Goal: Check status: Check status

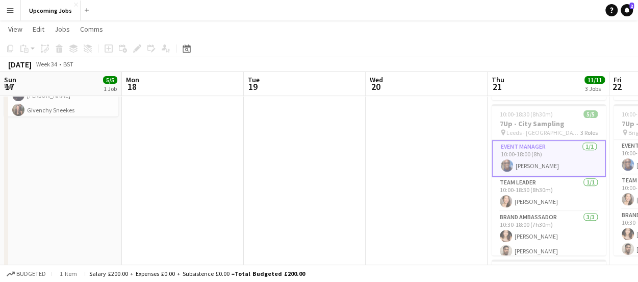
scroll to position [0, 365]
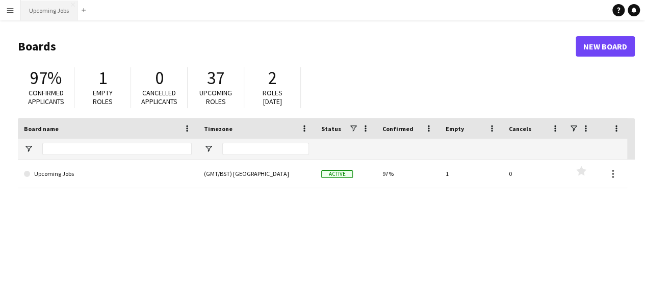
click at [48, 15] on button "Upcoming Jobs Close" at bounding box center [49, 11] width 57 height 20
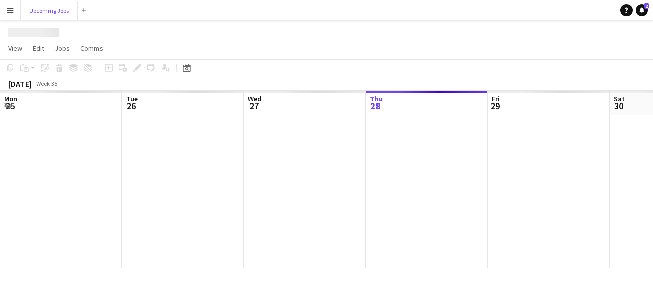
scroll to position [0, 244]
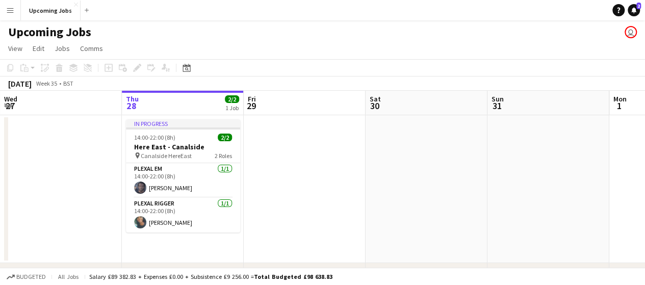
click at [13, 17] on button "Menu" at bounding box center [10, 10] width 20 height 20
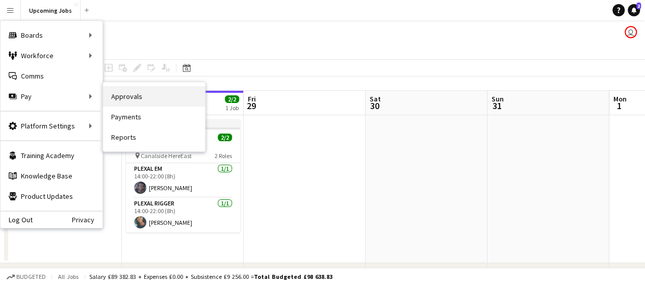
click at [155, 100] on link "Approvals" at bounding box center [154, 96] width 102 height 20
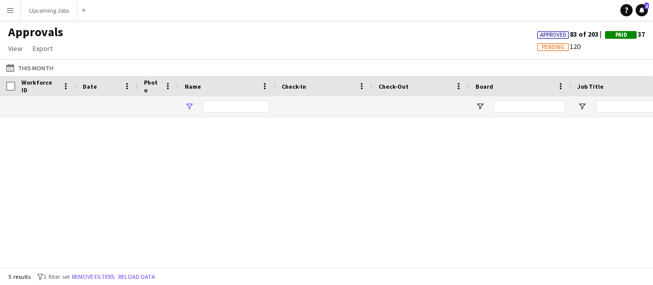
type input "*****"
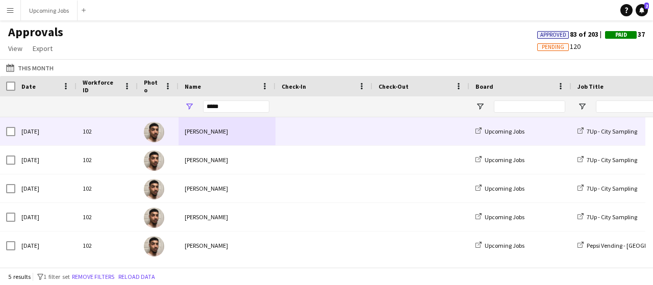
drag, startPoint x: 314, startPoint y: 135, endPoint x: 185, endPoint y: 136, distance: 129.6
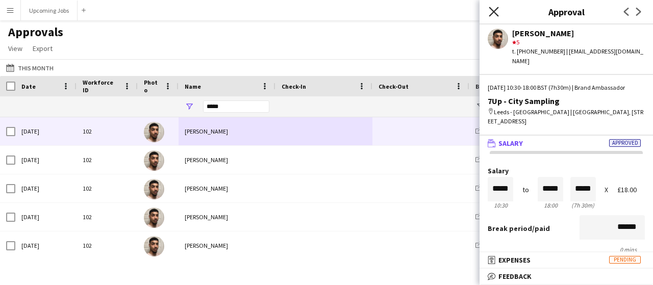
click at [495, 12] on icon "Close pop-in" at bounding box center [494, 12] width 10 height 10
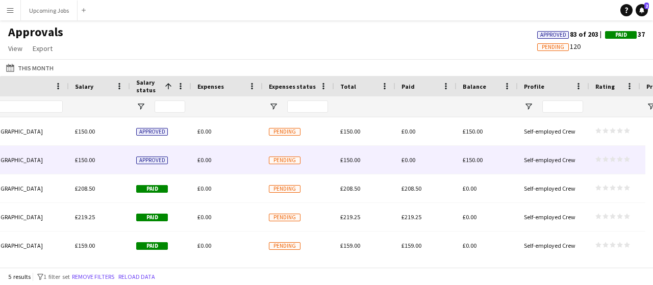
click at [152, 163] on span "Approved" at bounding box center [152, 161] width 32 height 8
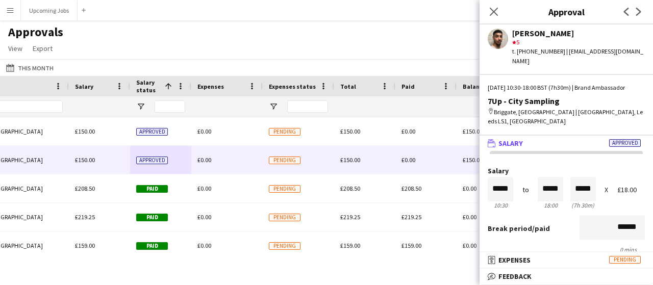
click at [506, 139] on span "Salary" at bounding box center [510, 143] width 24 height 9
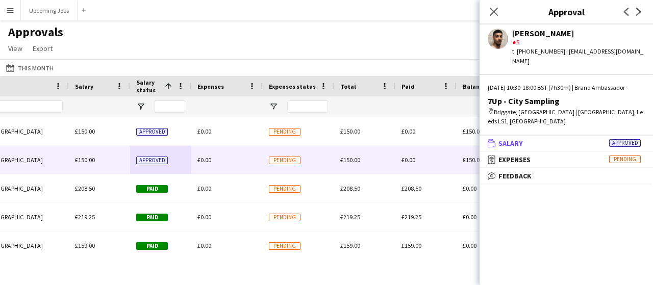
click at [504, 139] on span "Salary" at bounding box center [510, 143] width 24 height 9
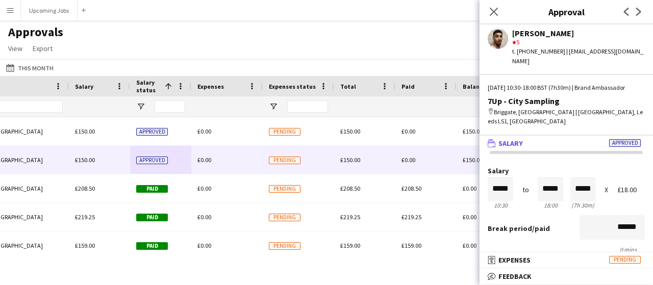
click at [492, 139] on icon "wallet" at bounding box center [492, 143] width 8 height 8
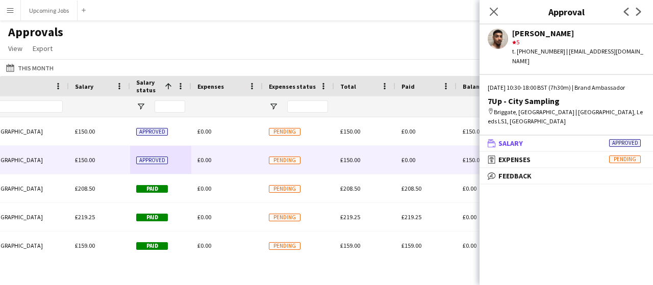
click at [492, 139] on icon "wallet" at bounding box center [492, 143] width 8 height 8
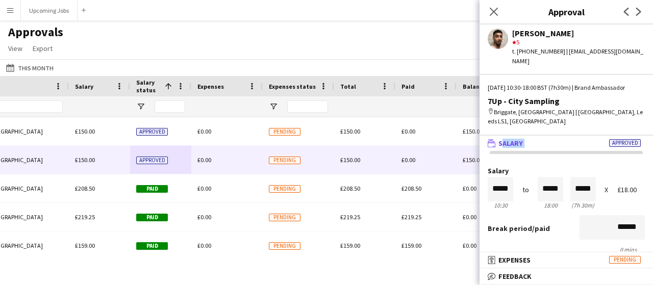
click at [492, 139] on icon "wallet" at bounding box center [492, 143] width 8 height 8
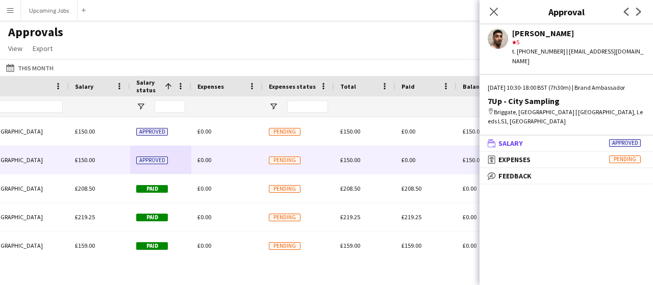
click at [627, 139] on span "Approved" at bounding box center [625, 143] width 32 height 8
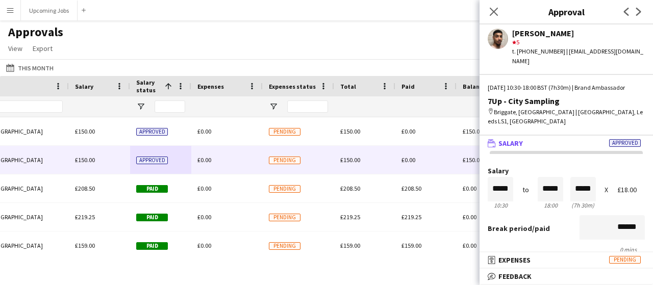
click at [627, 139] on span "Approved" at bounding box center [625, 143] width 32 height 8
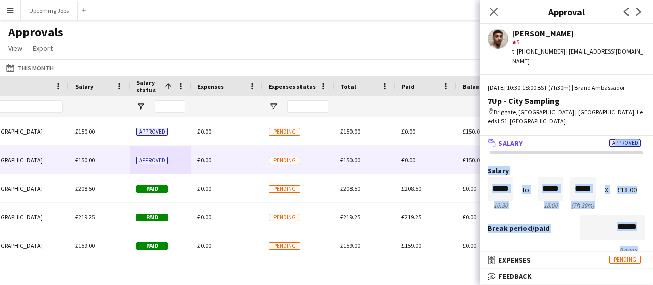
click at [627, 139] on span "Approved" at bounding box center [625, 143] width 32 height 8
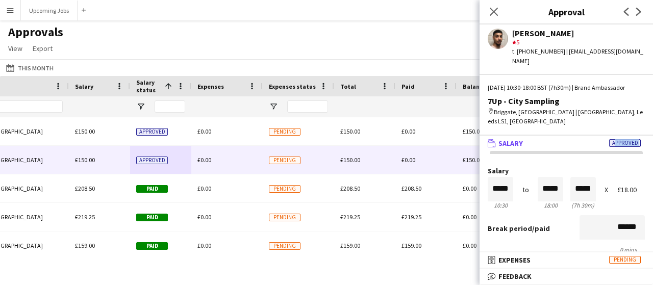
click at [627, 139] on span "Approved" at bounding box center [625, 143] width 32 height 8
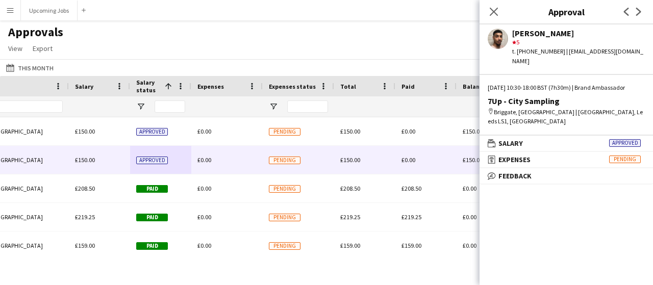
click at [491, 19] on div "Close pop-in" at bounding box center [493, 11] width 29 height 23
click at [497, 7] on icon "Close pop-in" at bounding box center [494, 12] width 10 height 10
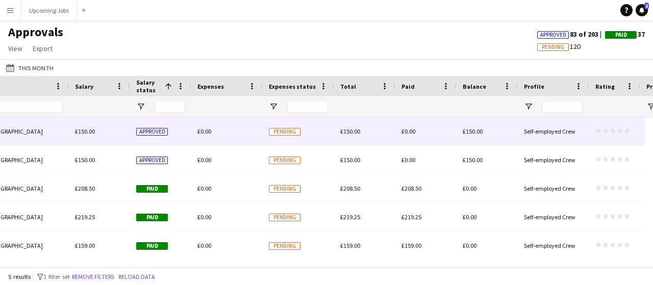
click at [157, 128] on span "Approved" at bounding box center [152, 132] width 32 height 8
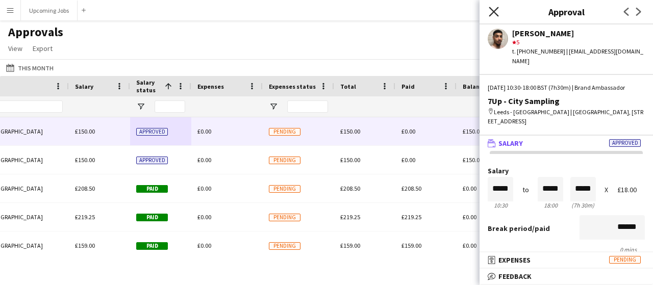
click at [498, 13] on icon "Close pop-in" at bounding box center [494, 12] width 10 height 10
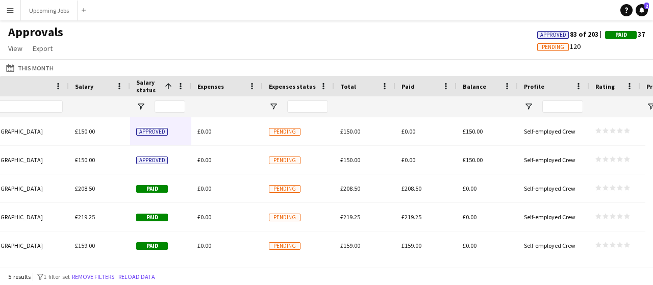
click at [617, 37] on span "Paid" at bounding box center [621, 35] width 12 height 7
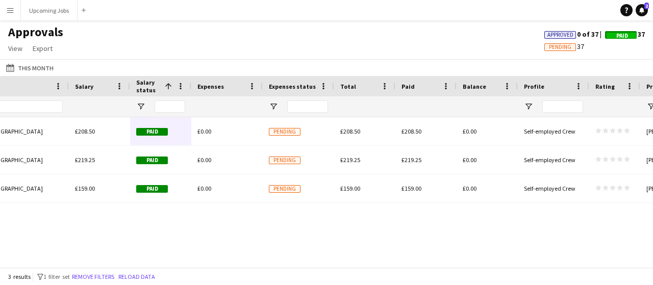
click at [566, 35] on span "Approved" at bounding box center [560, 35] width 26 height 7
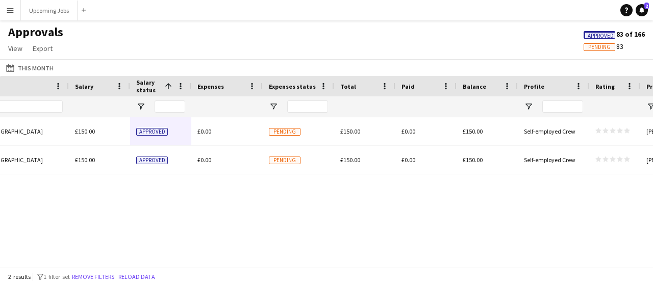
click at [589, 44] on span "Pending" at bounding box center [599, 47] width 22 height 7
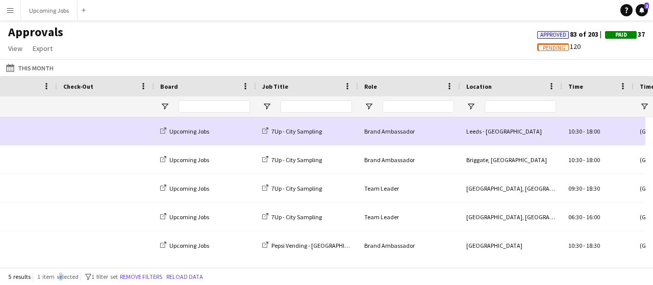
click at [62, 277] on span "1 item selected" at bounding box center [57, 277] width 41 height 8
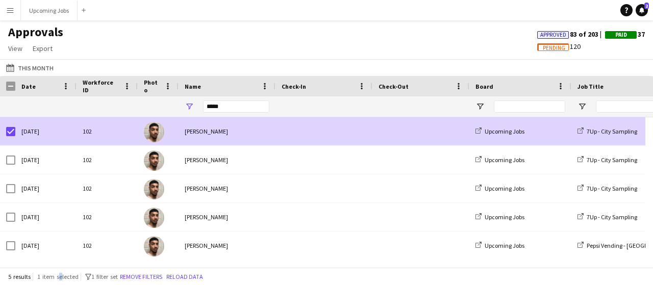
click at [10, 139] on div at bounding box center [10, 131] width 9 height 29
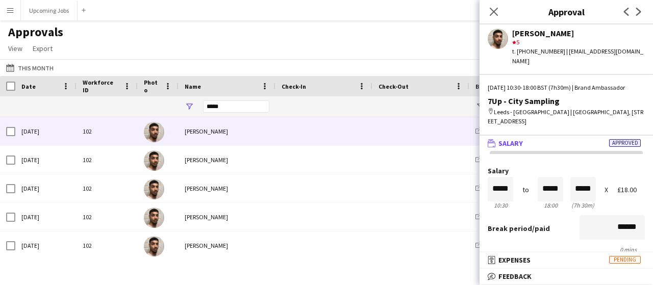
click at [283, 39] on div "Approvals View Customise view Customise filters Reset Filters Reset View Reset …" at bounding box center [326, 41] width 653 height 35
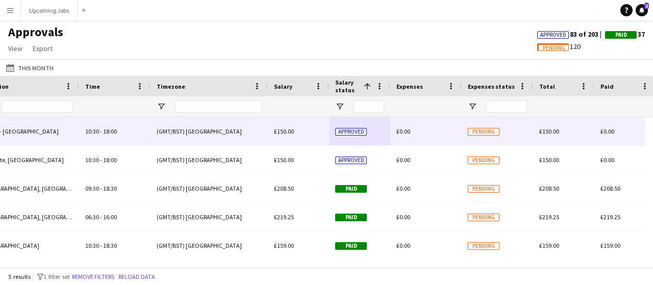
click at [344, 125] on div "Approved" at bounding box center [359, 131] width 61 height 28
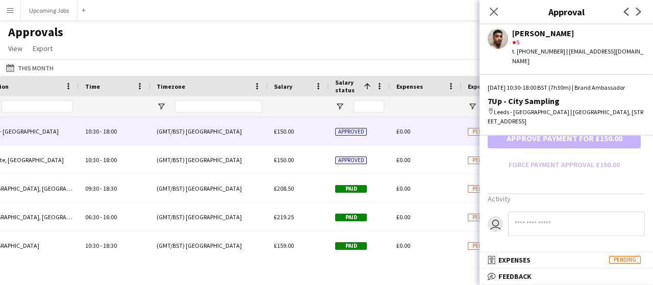
click at [579, 251] on mat-expansion-panel "wallet Salary Approved Salary ***** 10:30 to ***** 18:00 ***** (7h 30m) X £18.0…" at bounding box center [565, 194] width 173 height 117
click at [577, 257] on mat-panel-title "receipt Expenses Pending" at bounding box center [563, 260] width 169 height 9
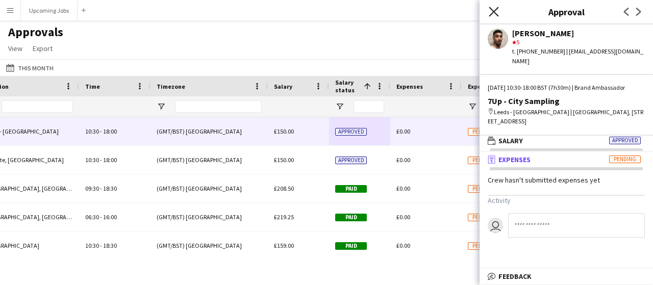
click at [491, 12] on icon "Close pop-in" at bounding box center [494, 12] width 10 height 10
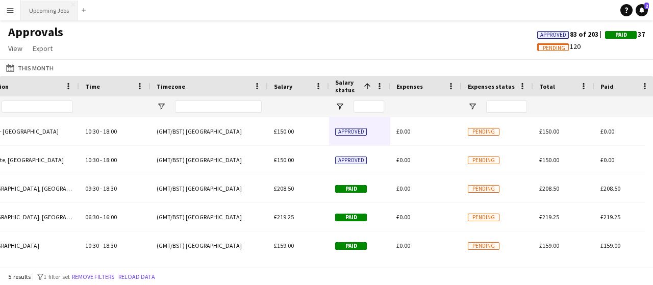
click at [52, 12] on button "Upcoming Jobs Close" at bounding box center [49, 11] width 57 height 20
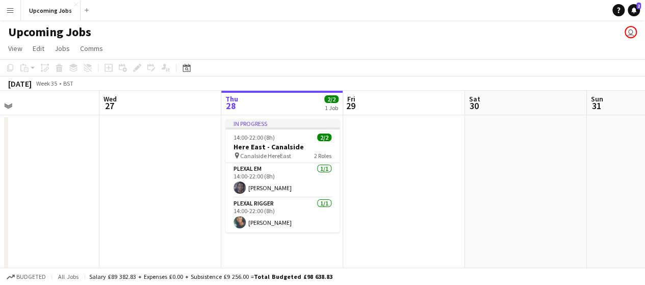
drag, startPoint x: 477, startPoint y: 154, endPoint x: 577, endPoint y: 170, distance: 100.9
click at [577, 170] on app-calendar-viewport "Sun 24 5/5 1 Job Mon 25 Tue 26 Wed 27 Thu 28 2/2 1 Job Fri 29 Sat 30 Sun 31 Mon…" at bounding box center [322, 285] width 645 height 388
click at [12, 12] on app-icon "Menu" at bounding box center [10, 10] width 8 height 8
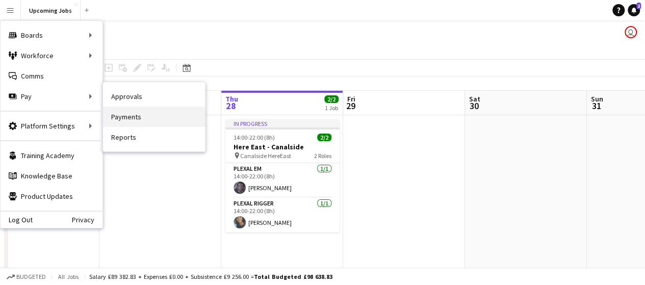
click at [163, 119] on link "Payments" at bounding box center [154, 117] width 102 height 20
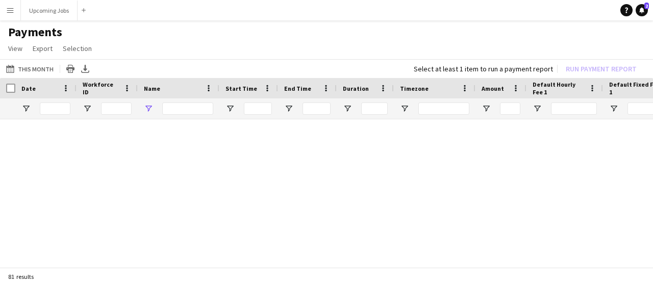
type input "*****"
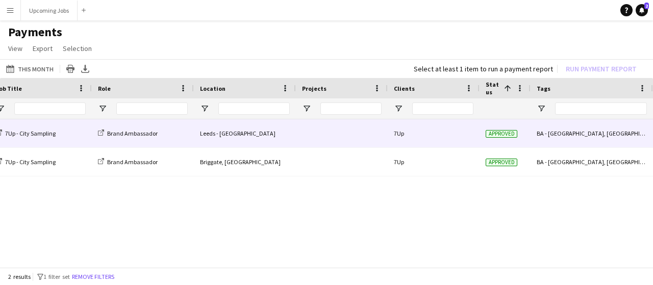
click at [505, 131] on span "Approved" at bounding box center [502, 134] width 32 height 8
click at [498, 140] on div "Approved" at bounding box center [504, 133] width 51 height 28
click at [495, 134] on span "Approved" at bounding box center [502, 134] width 32 height 8
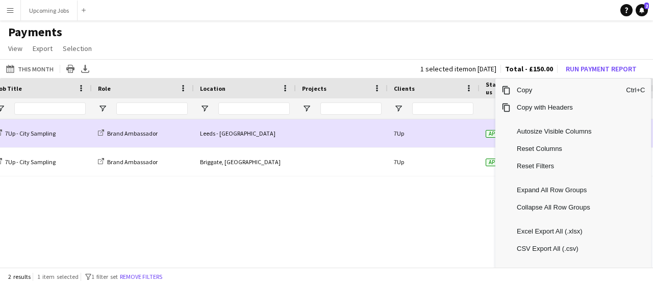
click at [459, 211] on div "Self-employed Crew Upcoming Jobs 7Up - [GEOGRAPHIC_DATA] Brand Ambassador Leeds…" at bounding box center [326, 190] width 653 height 142
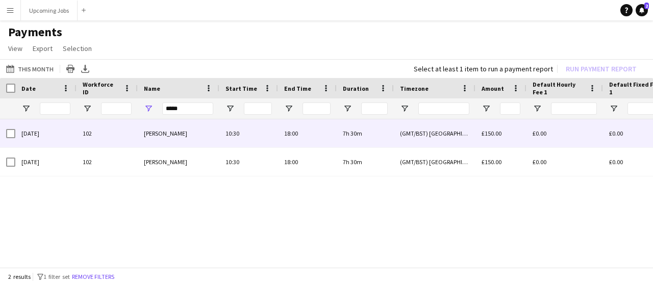
click at [33, 134] on div "[DATE]" at bounding box center [45, 133] width 61 height 28
click at [62, 132] on div "[DATE]" at bounding box center [45, 133] width 61 height 28
click at [162, 133] on span "[PERSON_NAME]" at bounding box center [165, 134] width 43 height 8
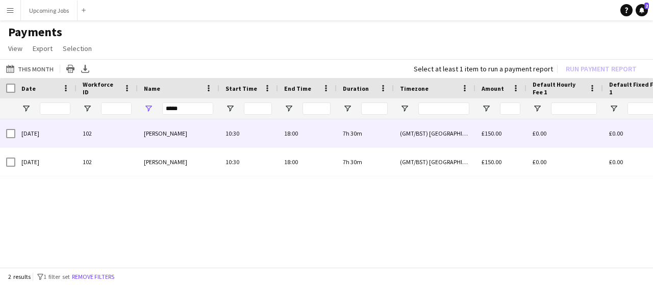
click at [162, 133] on span "[PERSON_NAME]" at bounding box center [165, 134] width 43 height 8
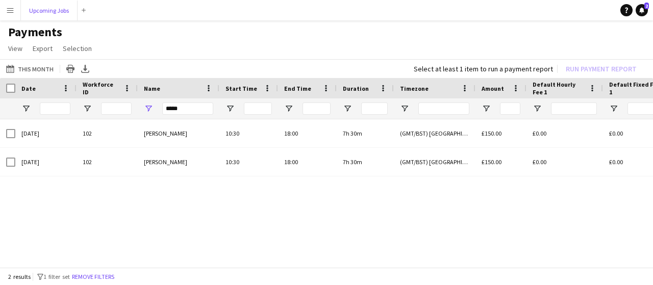
drag, startPoint x: 39, startPoint y: 13, endPoint x: 174, endPoint y: 12, distance: 135.2
click at [39, 13] on button "Upcoming Jobs Close" at bounding box center [49, 11] width 57 height 20
